Goal: Find specific page/section: Find specific page/section

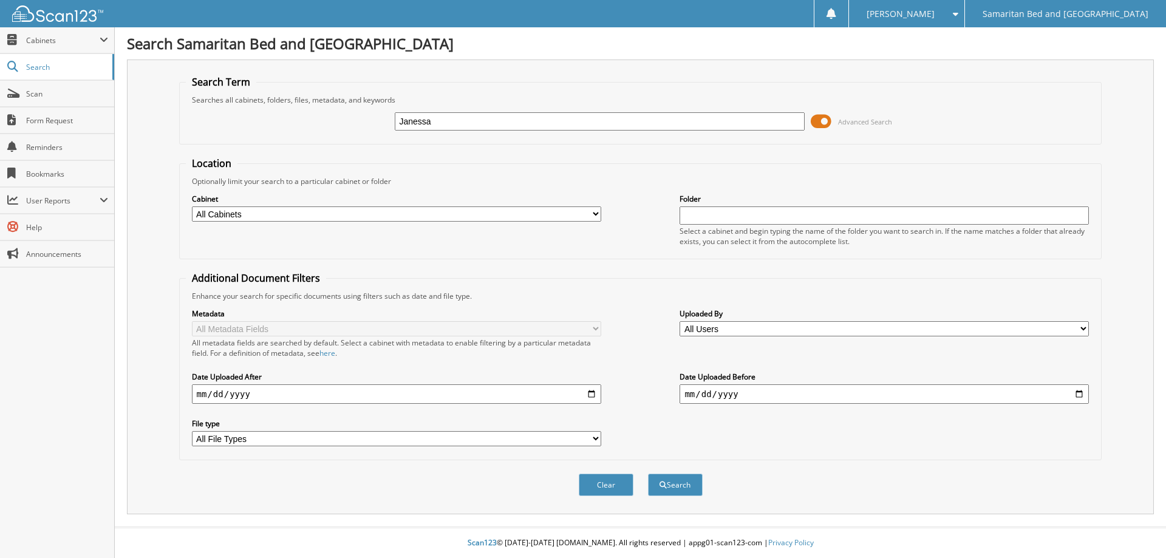
type input "Janessa"
click at [648, 474] on button "Search" at bounding box center [675, 485] width 55 height 22
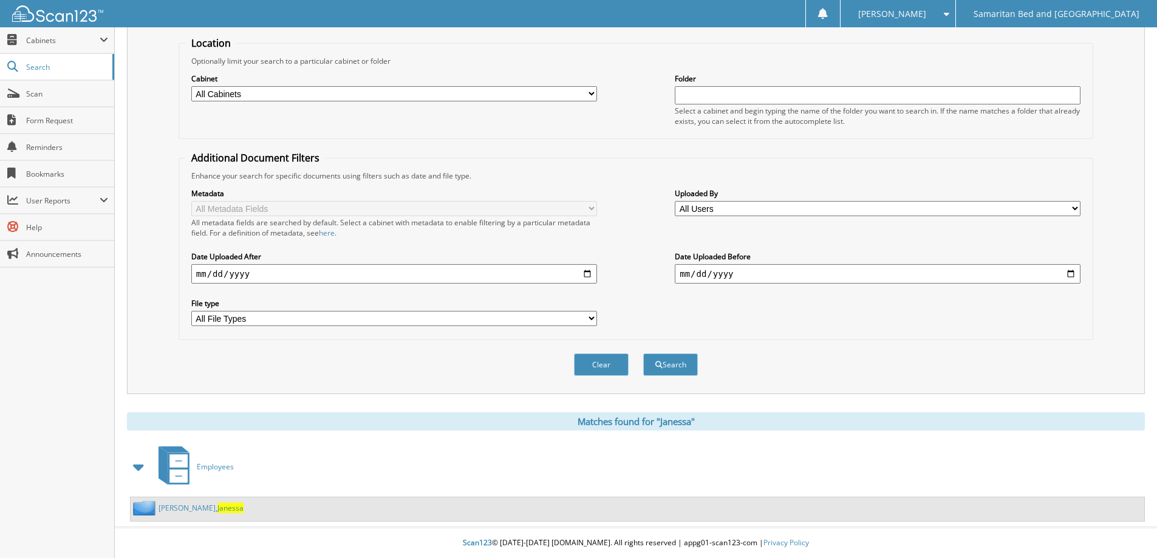
scroll to position [121, 0]
click at [217, 506] on span "Janessa" at bounding box center [230, 508] width 26 height 10
